Goal: Check status: Check status

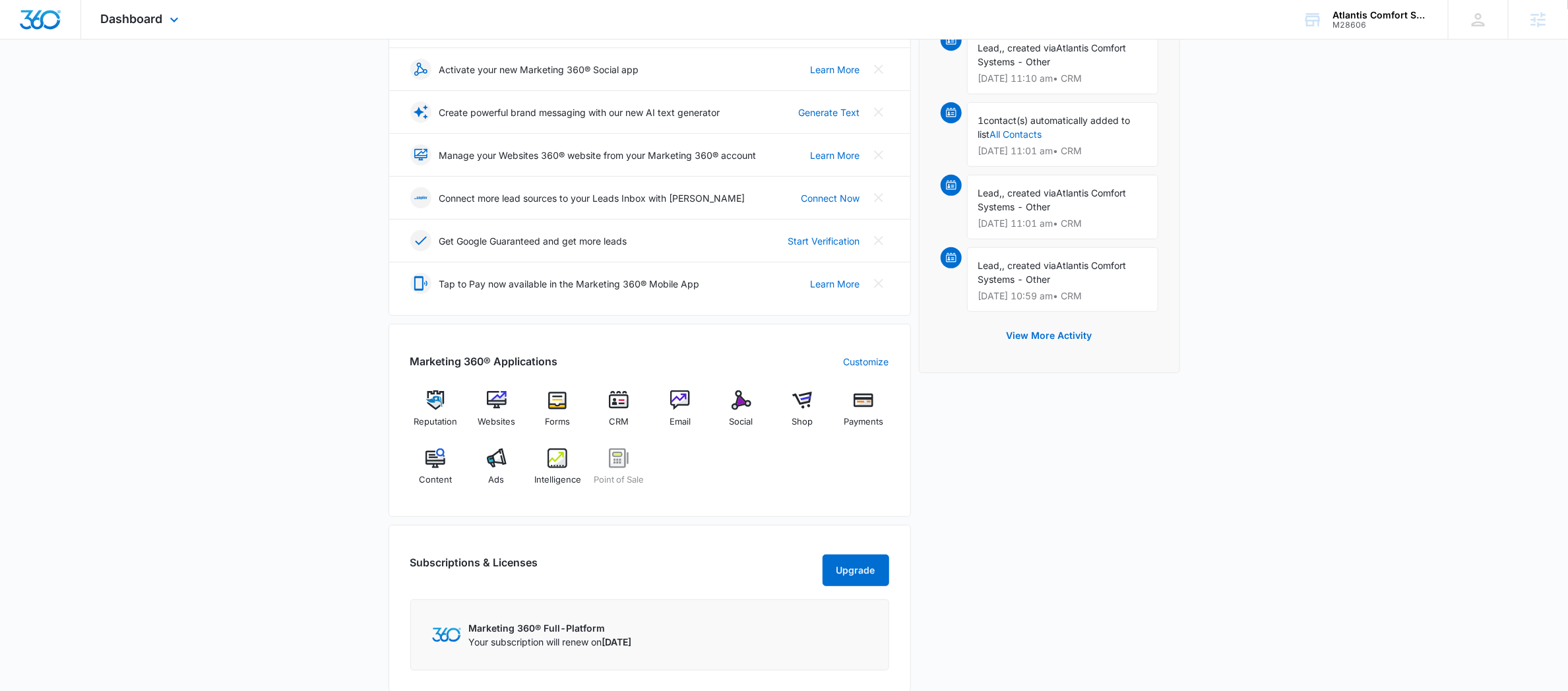
scroll to position [229, 0]
click at [498, 397] on img at bounding box center [497, 399] width 20 height 20
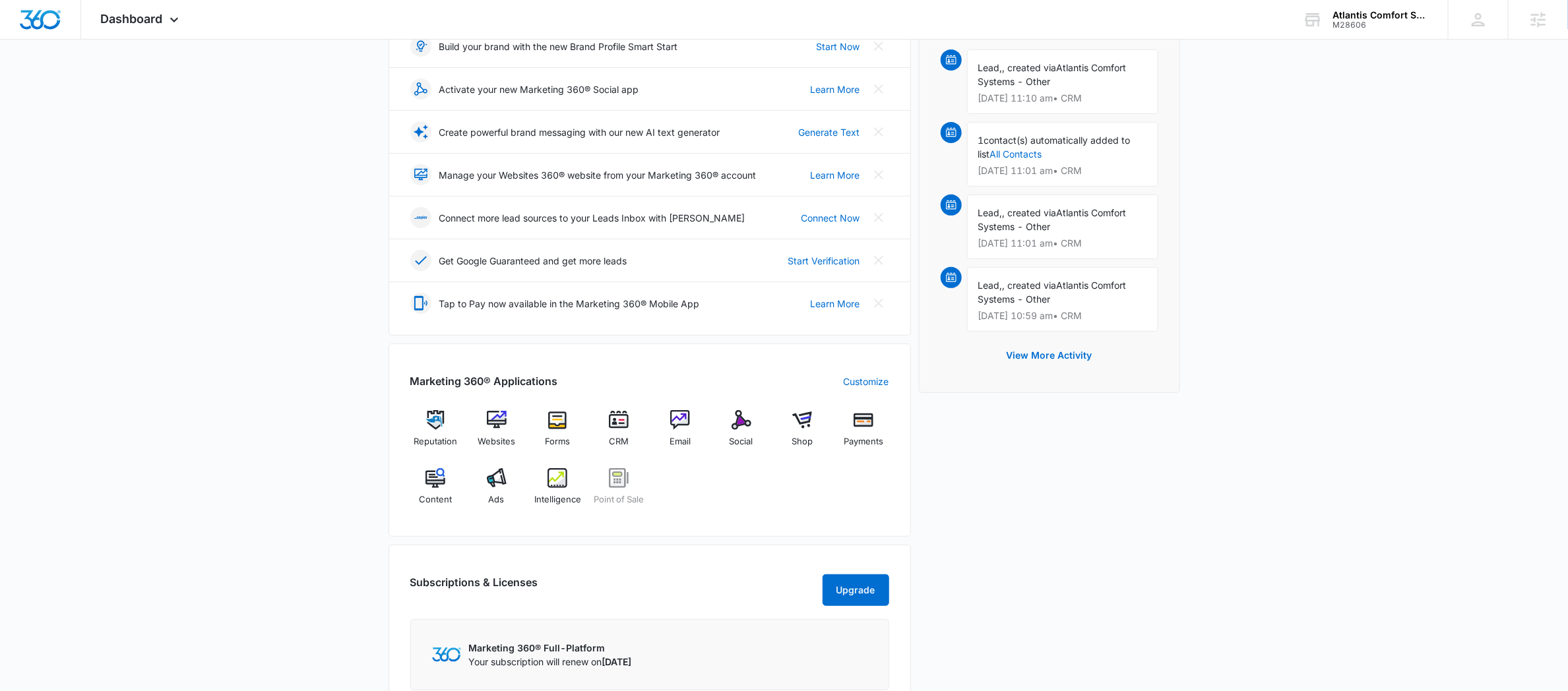
scroll to position [284, 0]
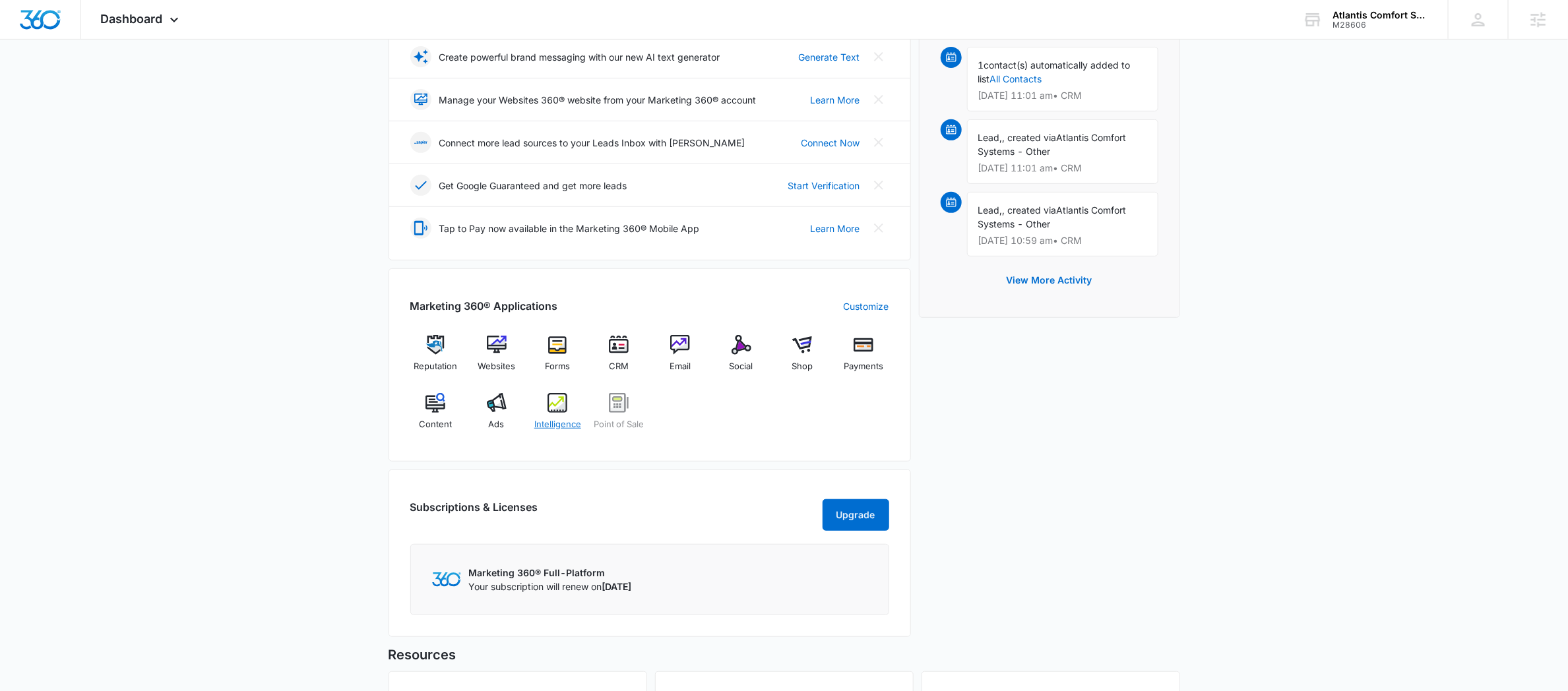
click at [551, 407] on img at bounding box center [557, 403] width 20 height 20
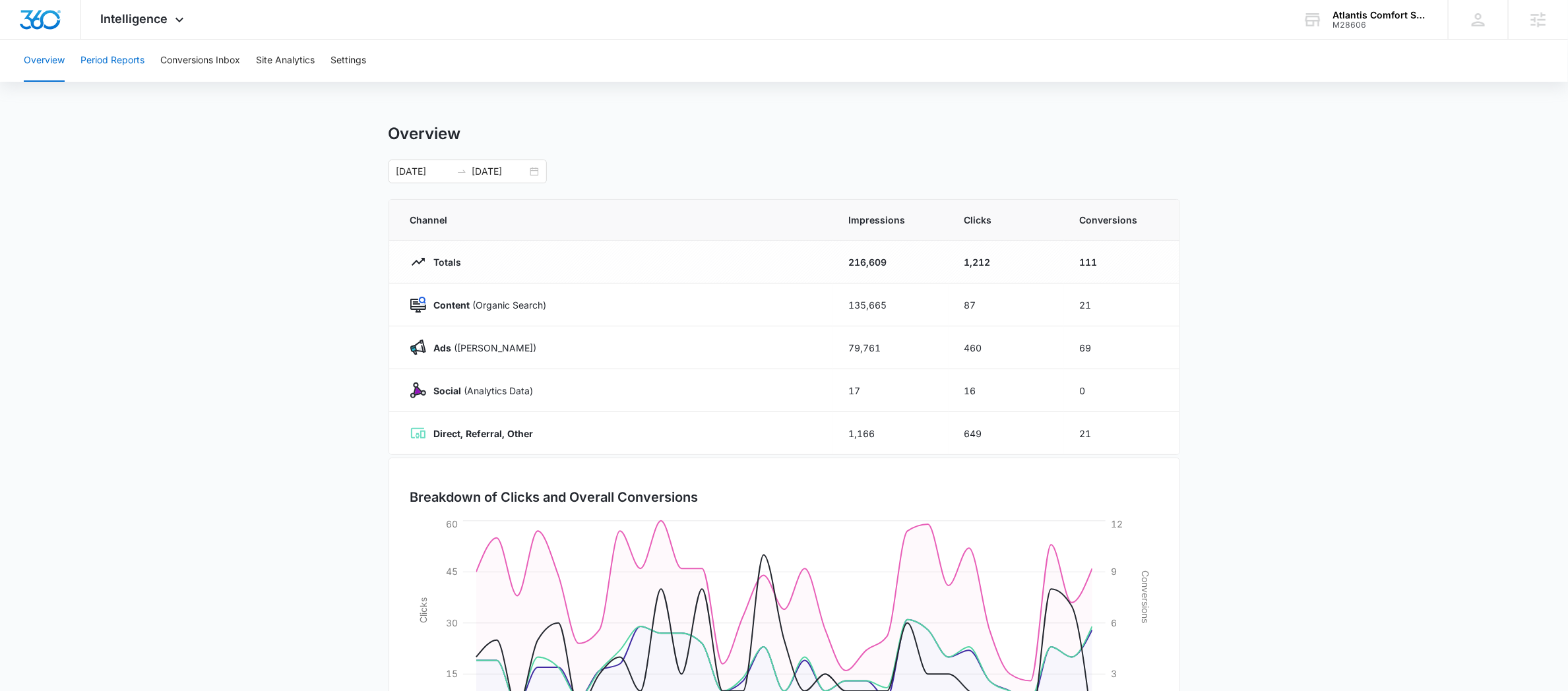
click at [121, 66] on button "Period Reports" at bounding box center [113, 61] width 64 height 42
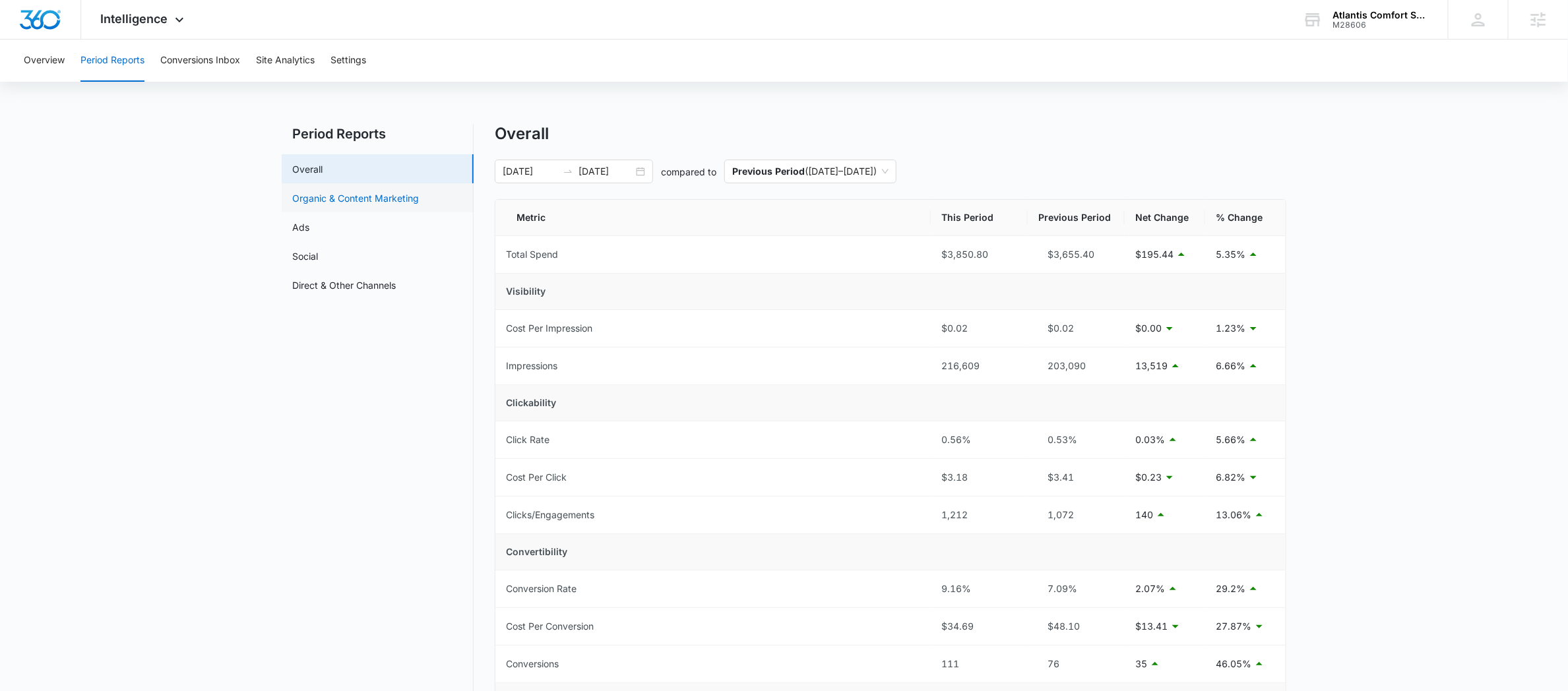
click at [386, 198] on link "Organic & Content Marketing" at bounding box center [356, 198] width 127 height 13
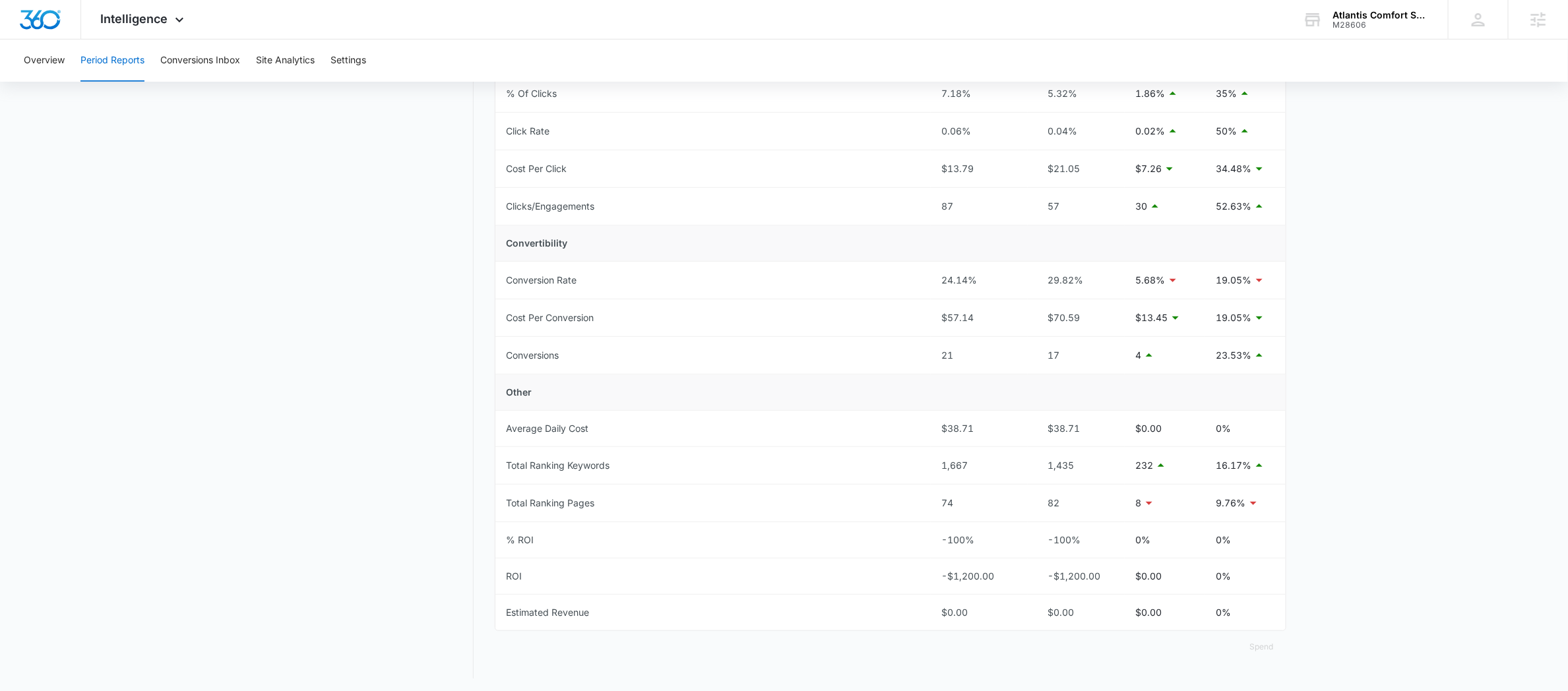
scroll to position [351, 0]
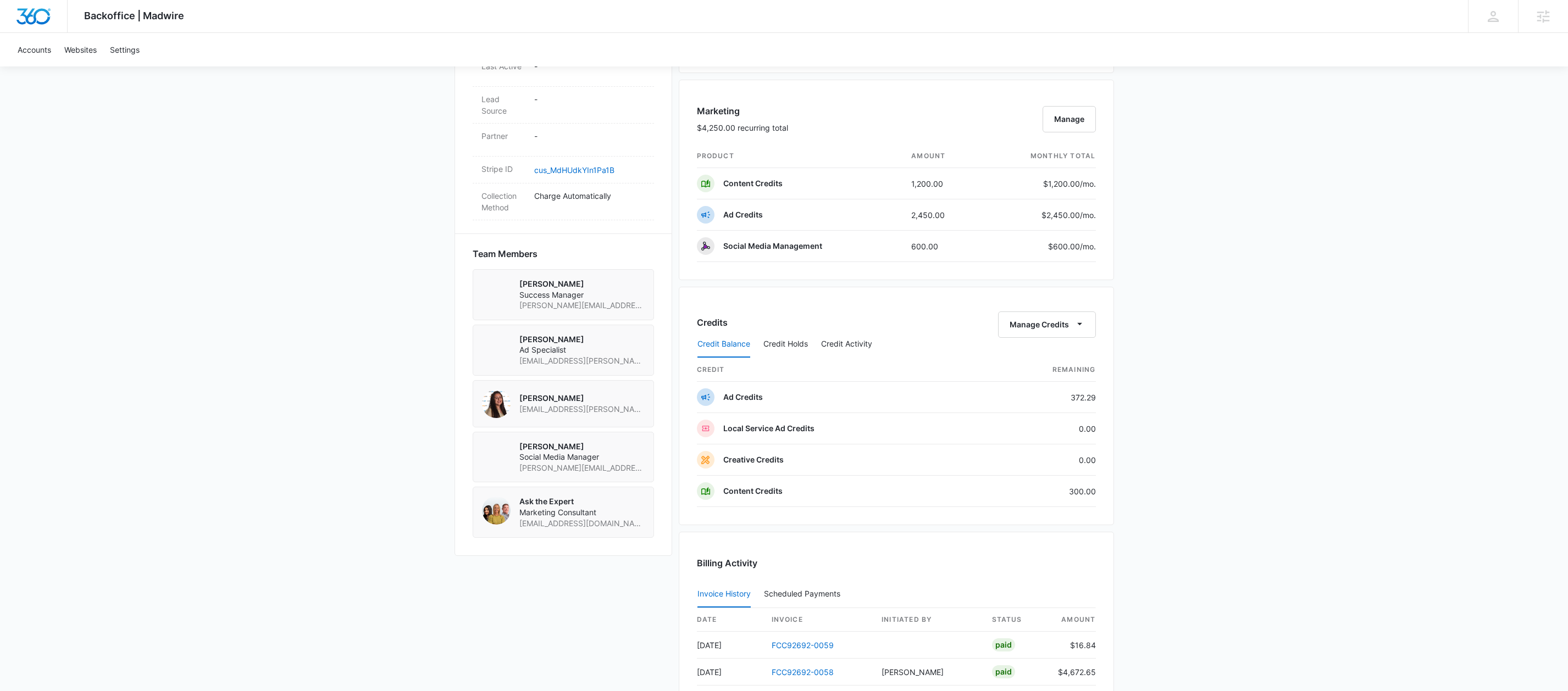
scroll to position [584, 0]
